Goal: Information Seeking & Learning: Find specific fact

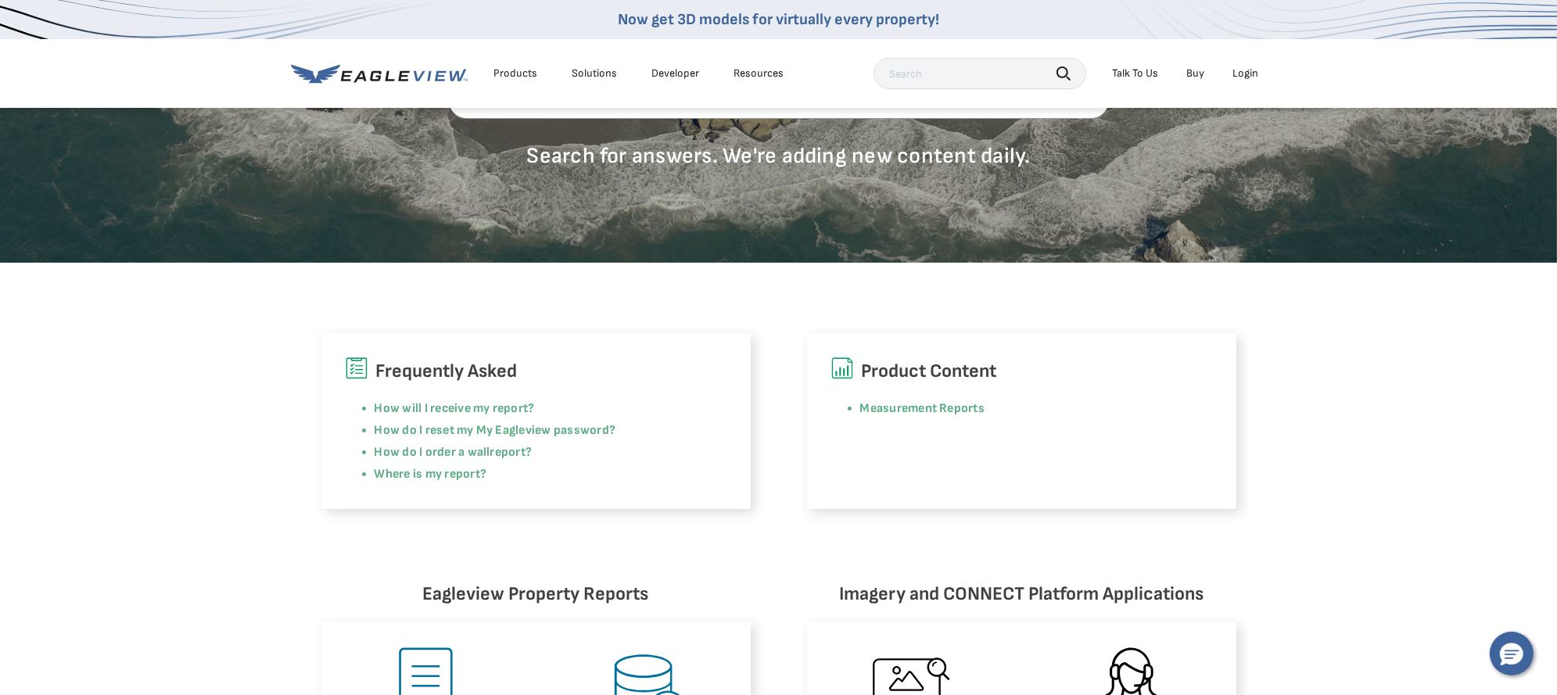
scroll to position [313, 0]
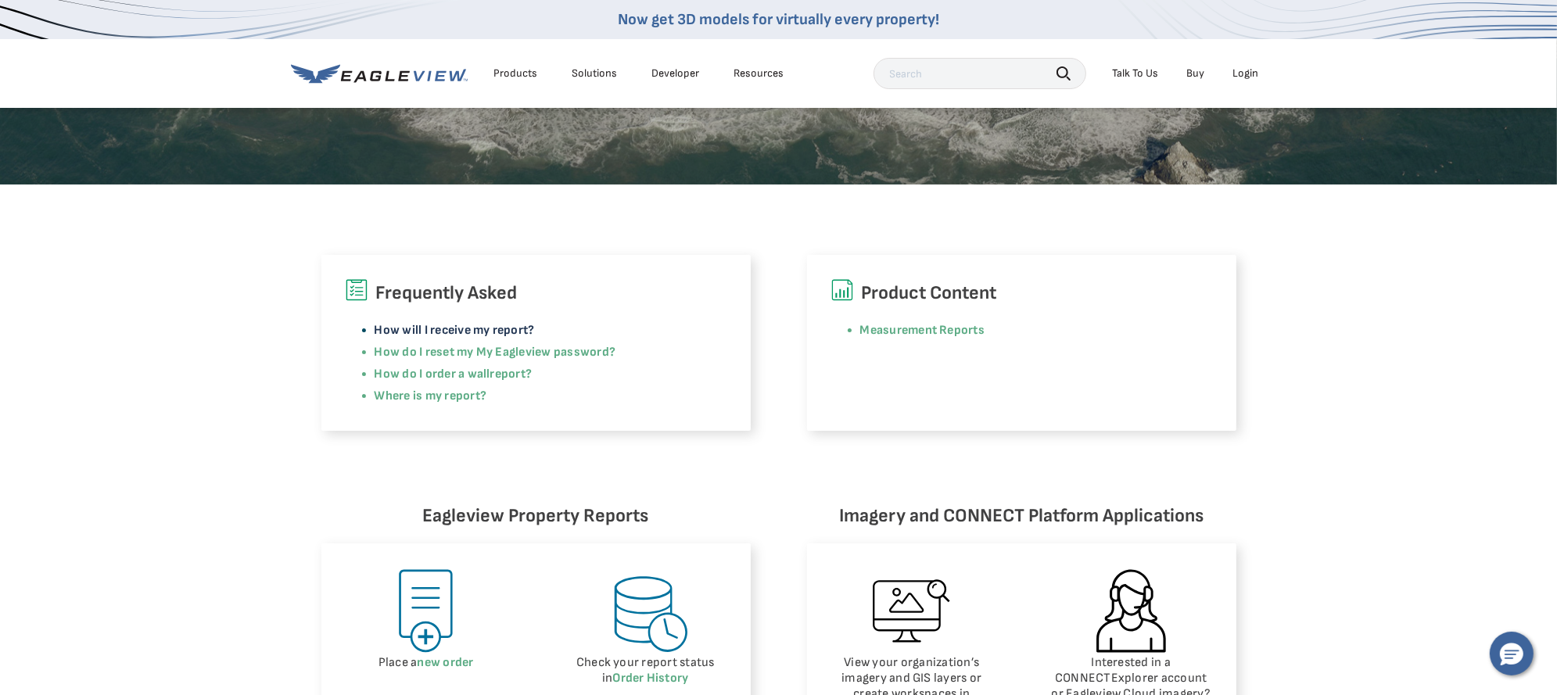
click at [494, 329] on link "How will I receive my report?" at bounding box center [455, 330] width 160 height 15
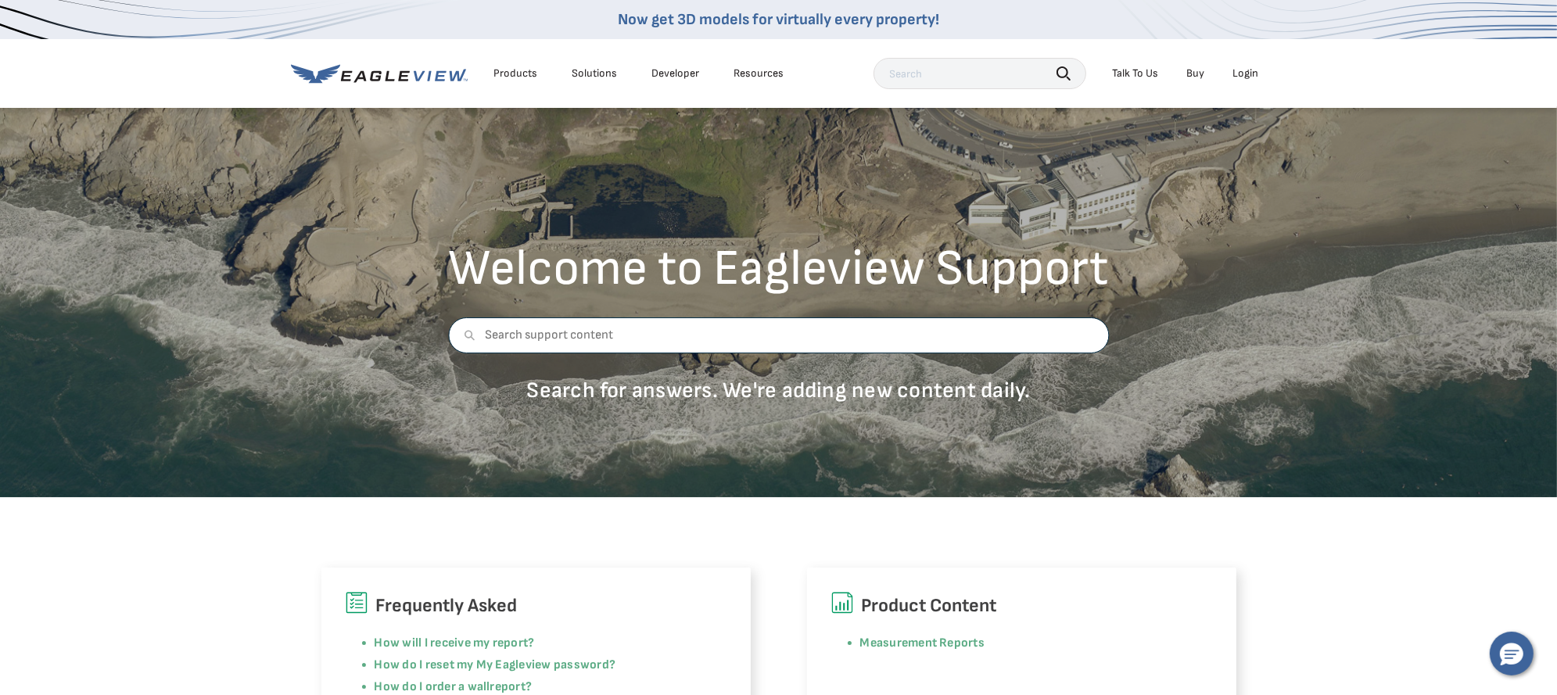
click at [600, 338] on input "text" at bounding box center [778, 336] width 661 height 36
type input "3"
type input "150 Birdhouse loop"
